Goal: Book appointment/travel/reservation

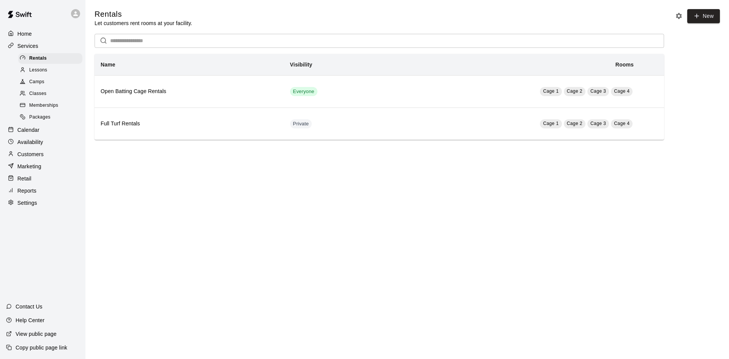
click at [34, 46] on p "Services" at bounding box center [27, 46] width 21 height 8
click at [34, 134] on p "Calendar" at bounding box center [28, 130] width 22 height 8
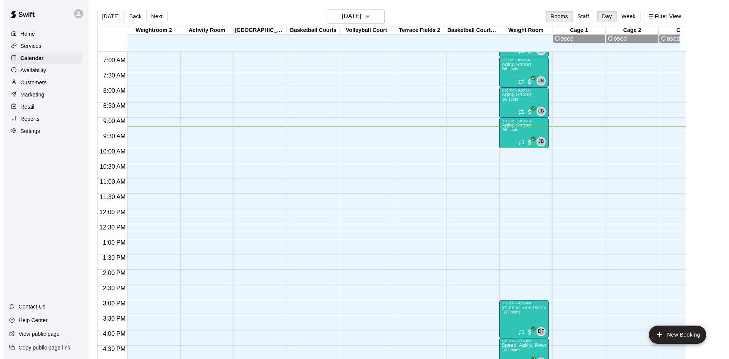
scroll to position [207, 0]
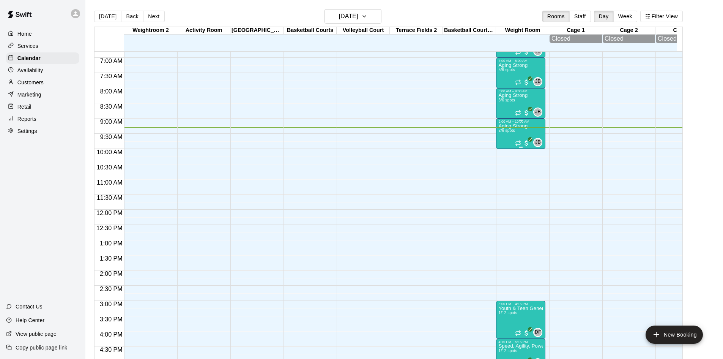
click at [520, 126] on p "Aging Strong" at bounding box center [512, 126] width 29 height 0
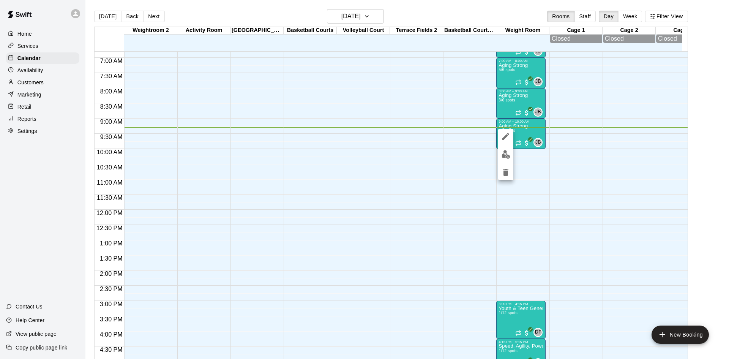
click at [506, 153] on img "edit" at bounding box center [505, 154] width 9 height 9
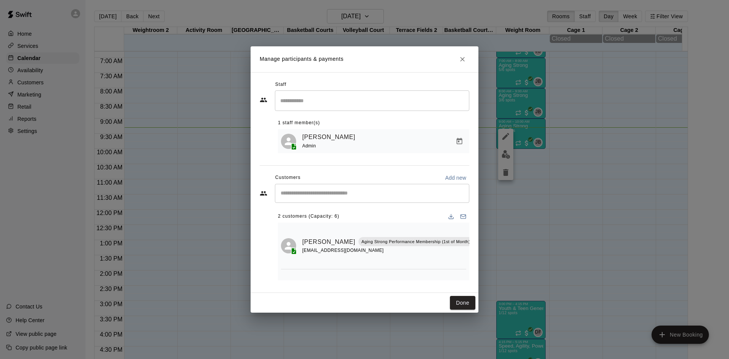
click at [355, 193] on input "Start typing to search customers..." at bounding box center [372, 193] width 188 height 8
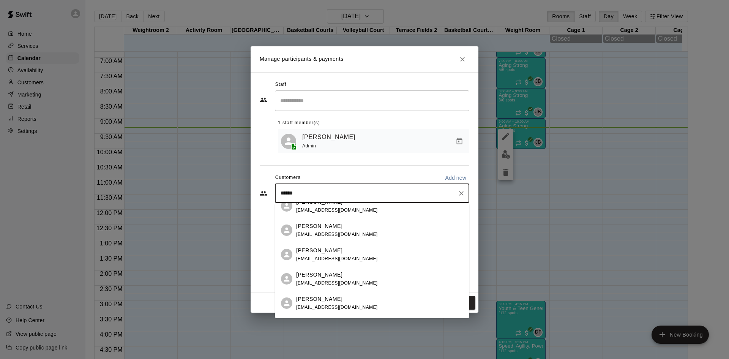
scroll to position [0, 0]
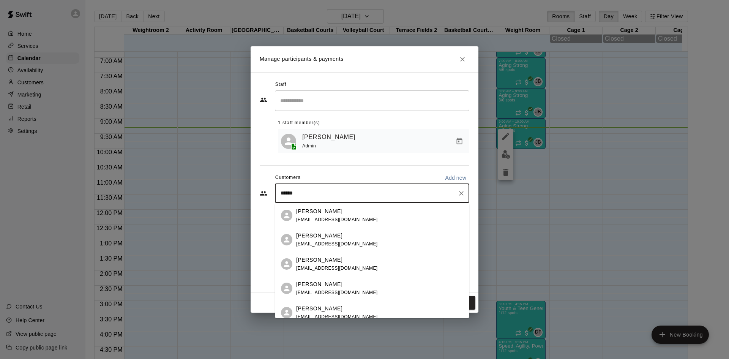
type input "******"
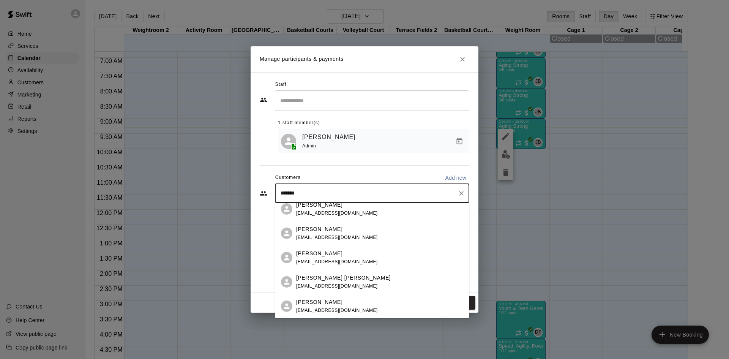
scroll to position [55, 0]
click at [352, 304] on div "[PERSON_NAME]" at bounding box center [337, 302] width 82 height 8
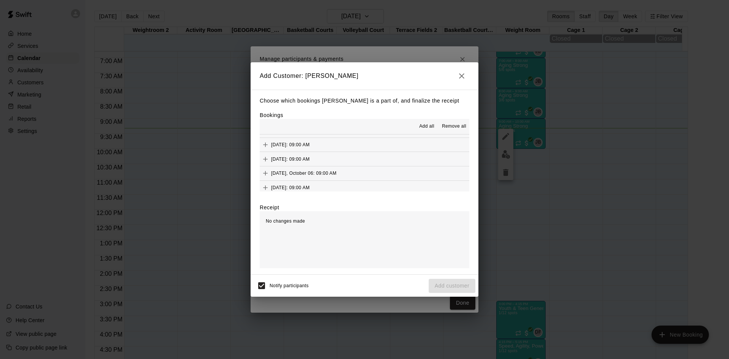
scroll to position [380, 0]
click at [380, 150] on button "[DATE]: 09:00 AM (Current)" at bounding box center [365, 148] width 210 height 14
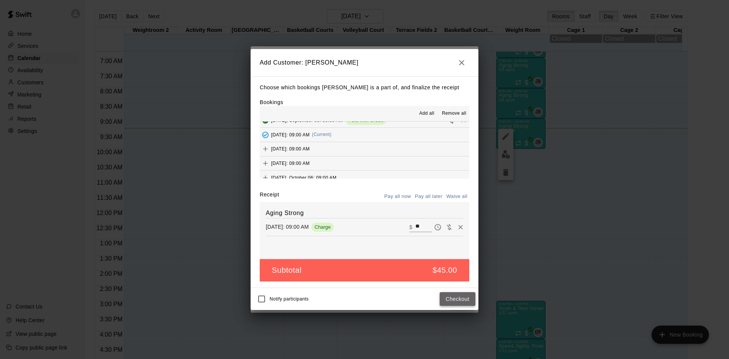
click at [471, 299] on button "Checkout" at bounding box center [458, 299] width 36 height 14
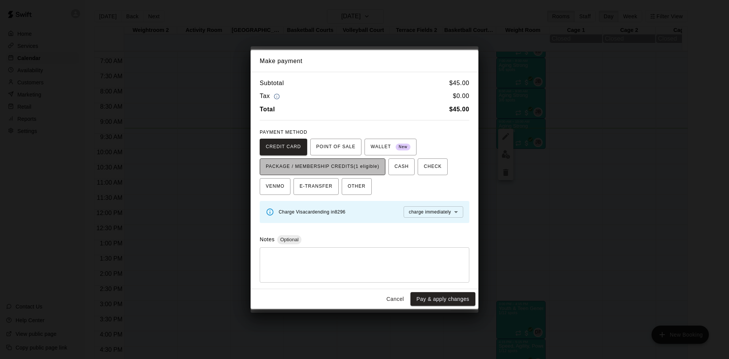
click at [349, 169] on span "PACKAGE / MEMBERSHIP CREDITS (1 eligible)" at bounding box center [323, 167] width 114 height 12
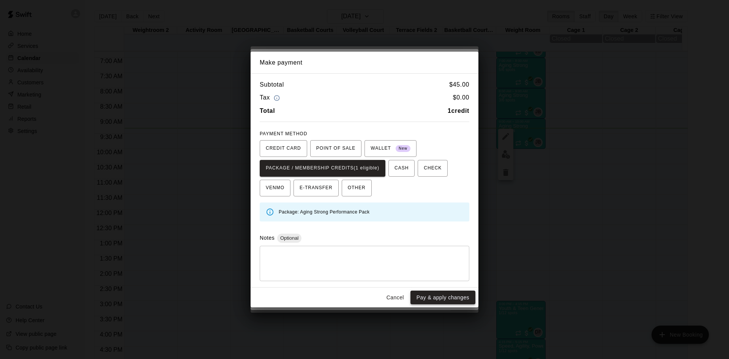
click at [431, 297] on button "Pay & apply changes" at bounding box center [442, 297] width 65 height 14
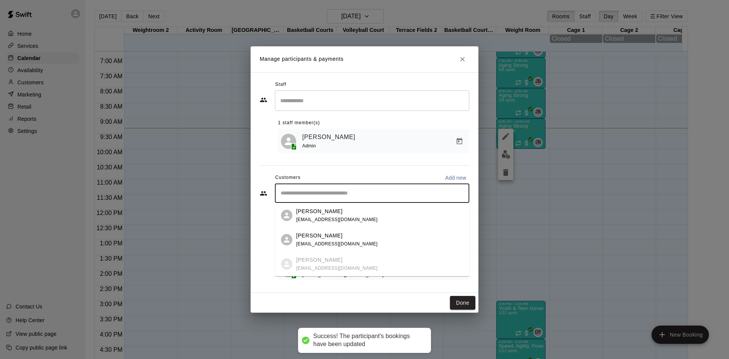
click at [317, 194] on input "Start typing to search customers..." at bounding box center [372, 193] width 188 height 8
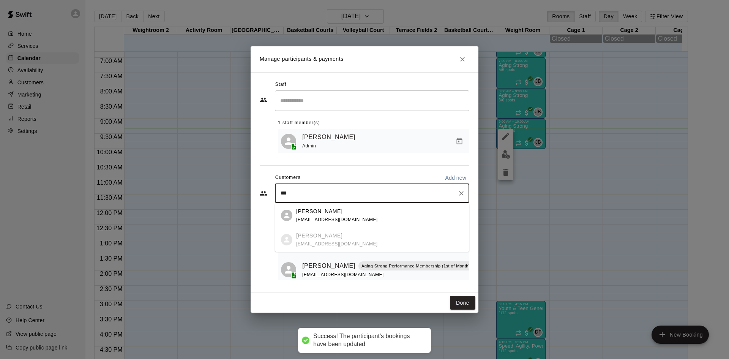
type input "****"
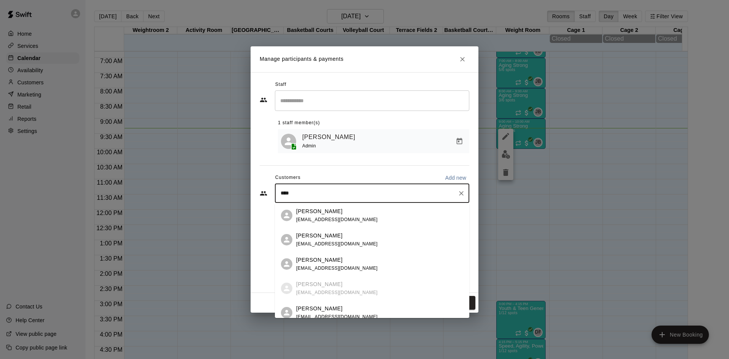
click at [347, 243] on span "[EMAIL_ADDRESS][DOMAIN_NAME]" at bounding box center [337, 243] width 82 height 5
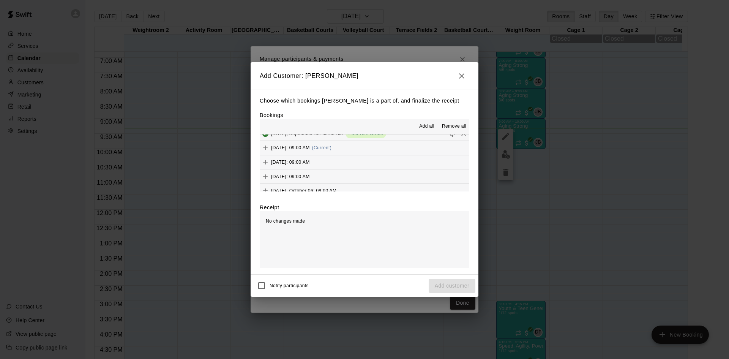
click at [369, 153] on button "[DATE]: 09:00 AM (Current)" at bounding box center [365, 148] width 210 height 14
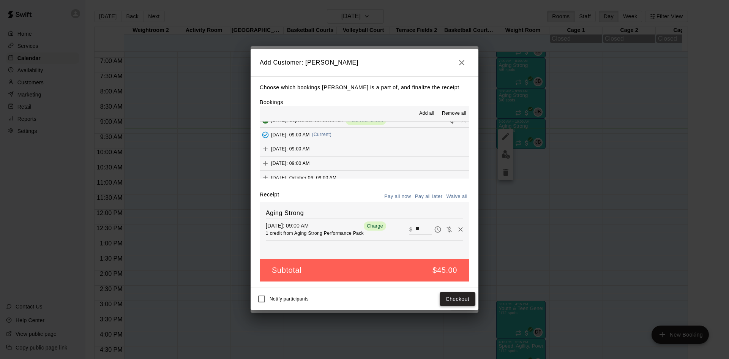
click at [463, 299] on button "Checkout" at bounding box center [458, 299] width 36 height 14
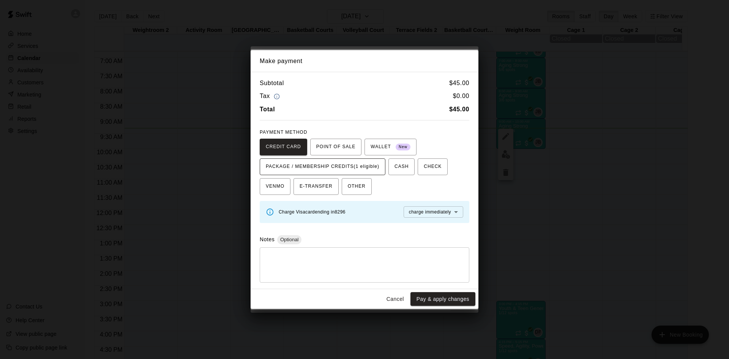
click at [371, 162] on span "PACKAGE / MEMBERSHIP CREDITS (1 eligible)" at bounding box center [323, 167] width 114 height 12
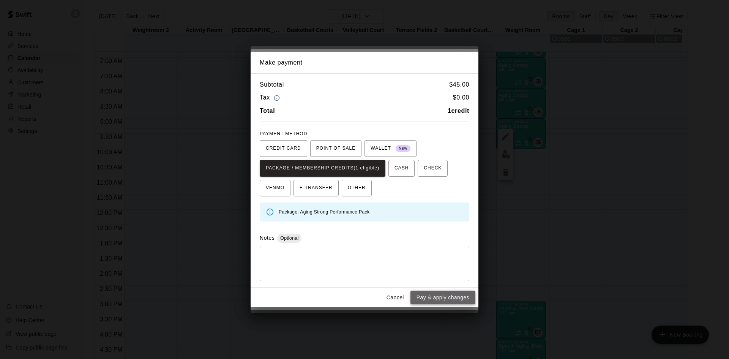
click at [451, 300] on button "Pay & apply changes" at bounding box center [442, 297] width 65 height 14
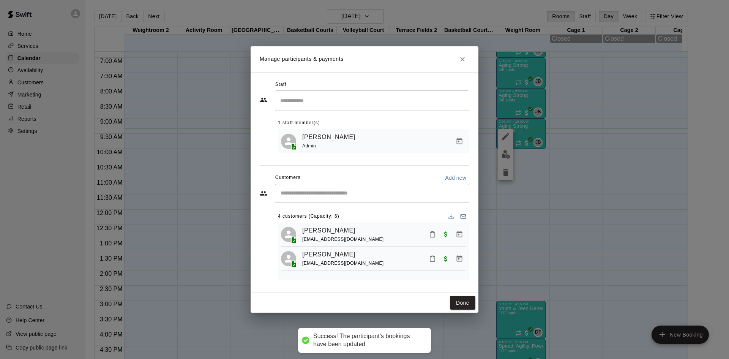
scroll to position [0, 0]
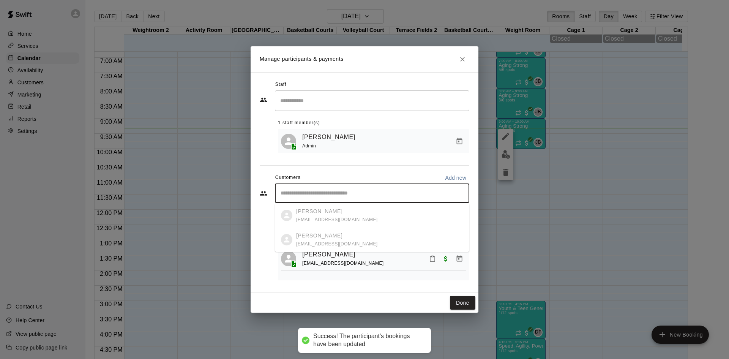
click at [383, 196] on input "Start typing to search customers..." at bounding box center [372, 193] width 188 height 8
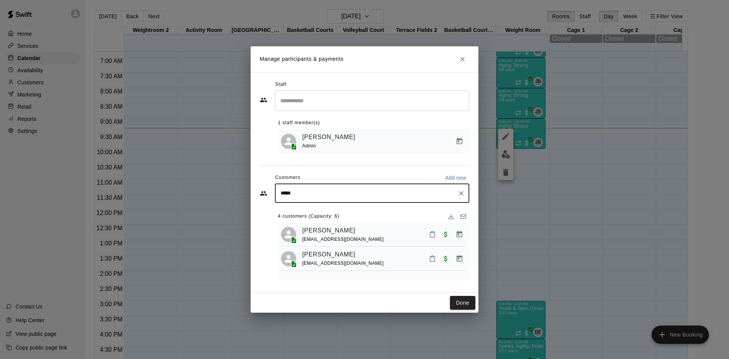
type input "******"
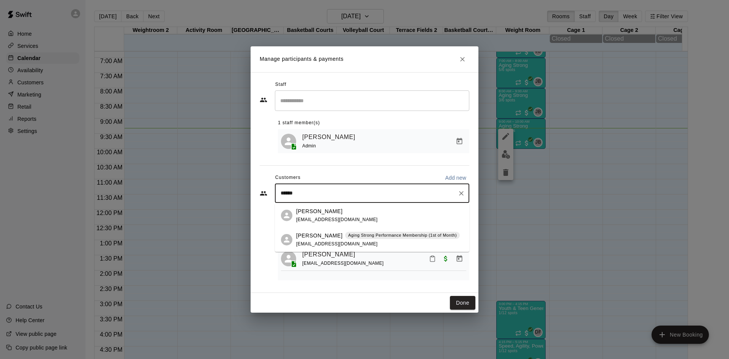
click at [319, 239] on div "[PERSON_NAME] Aging Strong Performance Membership (1st of Month) [EMAIL_ADDRESS…" at bounding box center [378, 240] width 164 height 16
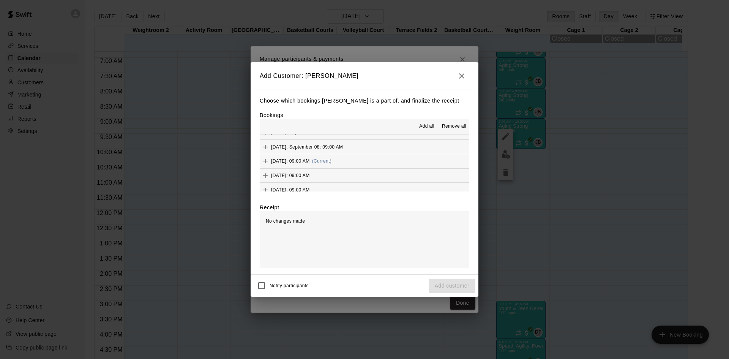
scroll to position [380, 0]
click at [367, 150] on button "[DATE]: 09:00 AM (Current)" at bounding box center [365, 148] width 210 height 14
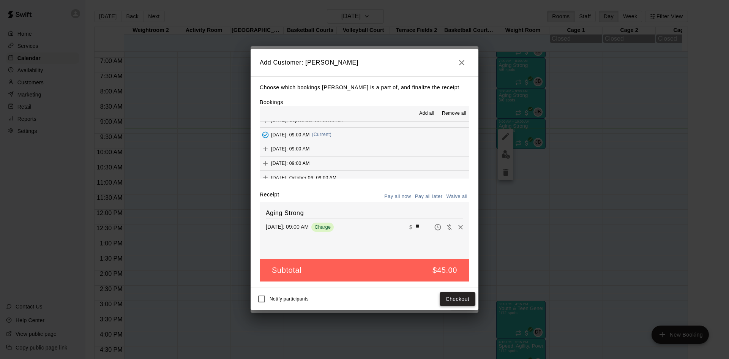
click at [458, 299] on button "Checkout" at bounding box center [458, 299] width 36 height 14
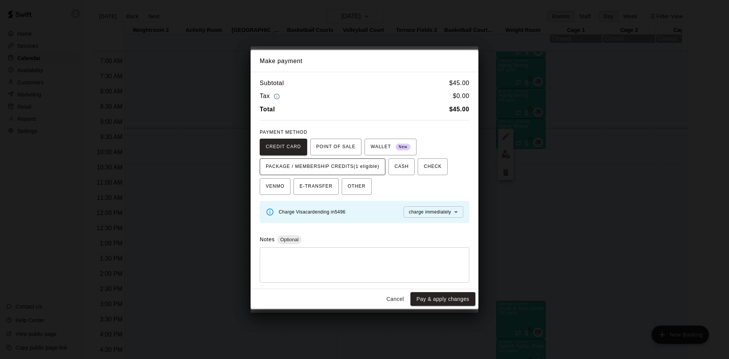
click at [337, 167] on span "PACKAGE / MEMBERSHIP CREDITS (1 eligible)" at bounding box center [323, 167] width 114 height 12
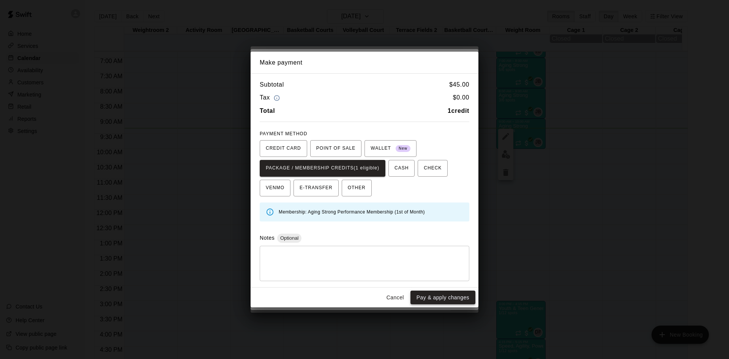
click at [437, 294] on button "Pay & apply changes" at bounding box center [442, 297] width 65 height 14
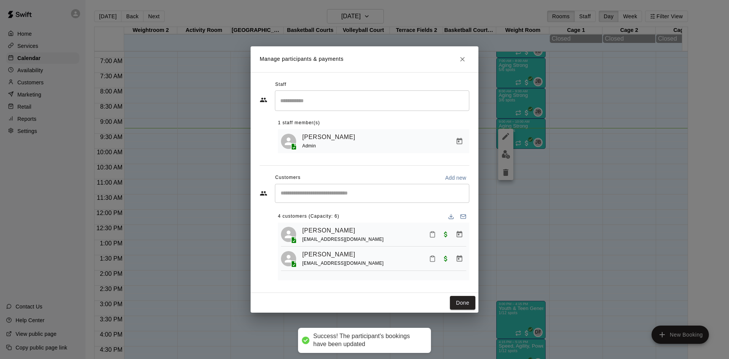
scroll to position [0, 0]
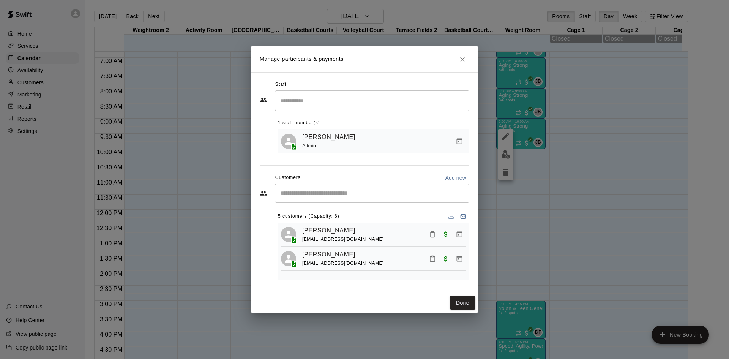
click at [360, 189] on div "​" at bounding box center [372, 193] width 194 height 19
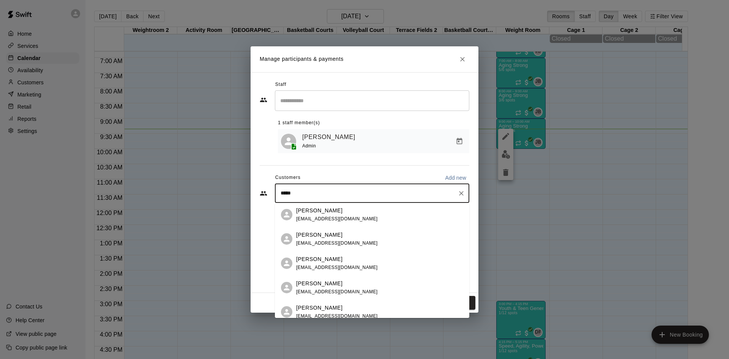
scroll to position [38, 0]
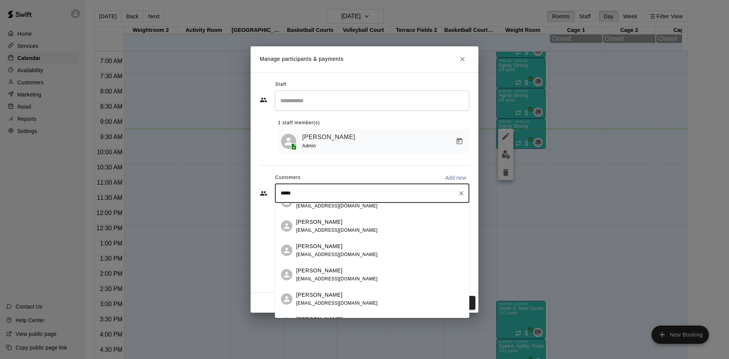
type input "*****"
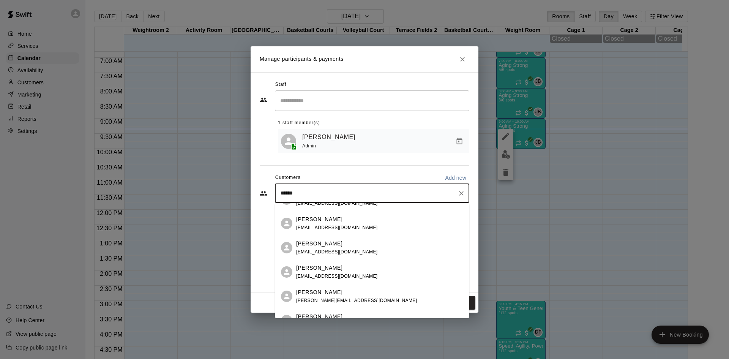
scroll to position [76, 0]
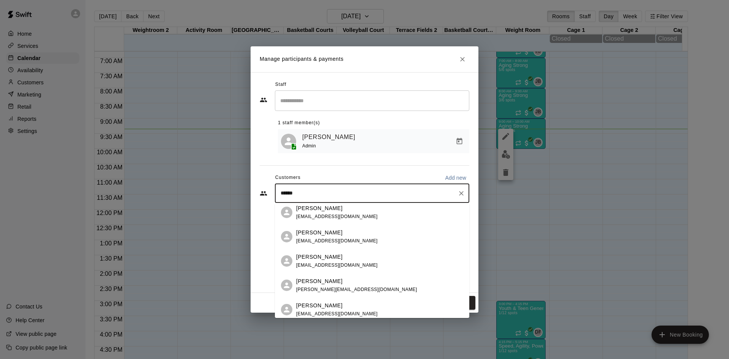
click at [342, 263] on div "[PERSON_NAME] [EMAIL_ADDRESS][DOMAIN_NAME]" at bounding box center [379, 261] width 167 height 16
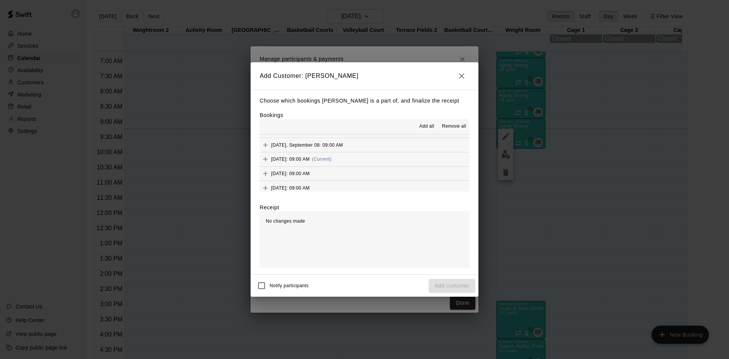
scroll to position [380, 0]
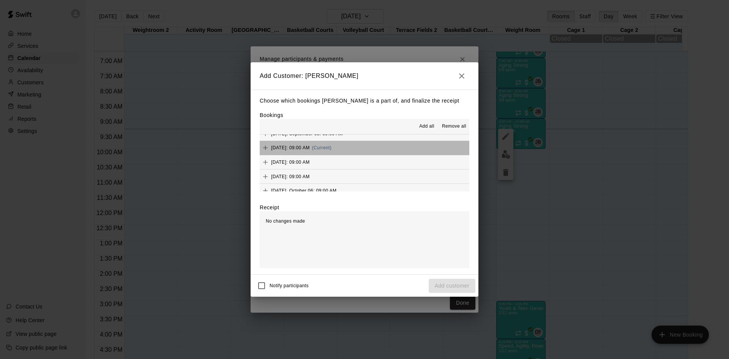
click at [373, 148] on button "[DATE]: 09:00 AM (Current)" at bounding box center [365, 148] width 210 height 14
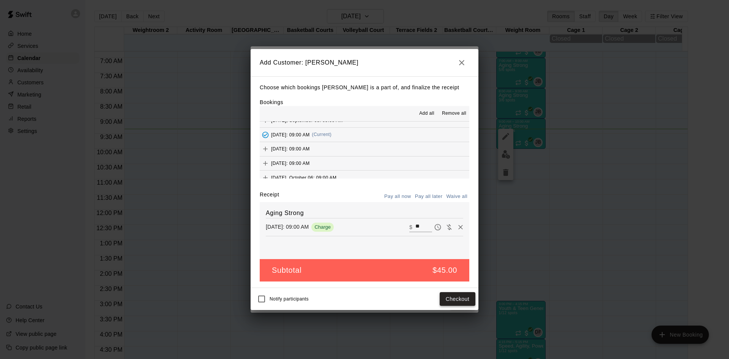
click at [468, 300] on button "Checkout" at bounding box center [458, 299] width 36 height 14
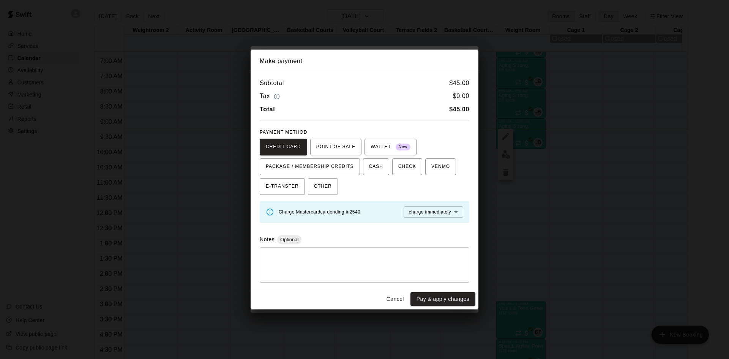
click at [395, 297] on button "Cancel" at bounding box center [395, 299] width 24 height 14
